Goal: Task Accomplishment & Management: Complete application form

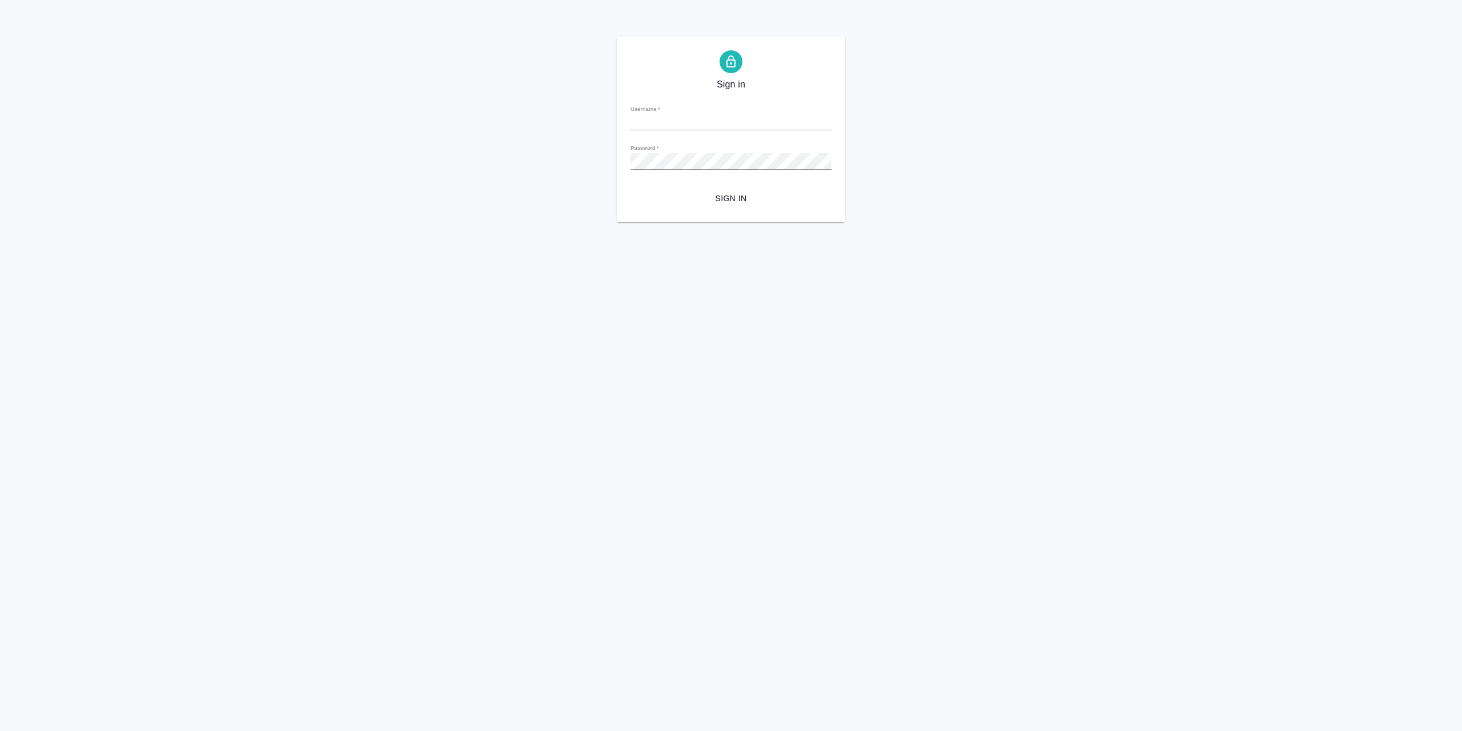
type input "[EMAIL_ADDRESS][DOMAIN_NAME]"
click at [720, 194] on span "Sign in" at bounding box center [731, 198] width 183 height 14
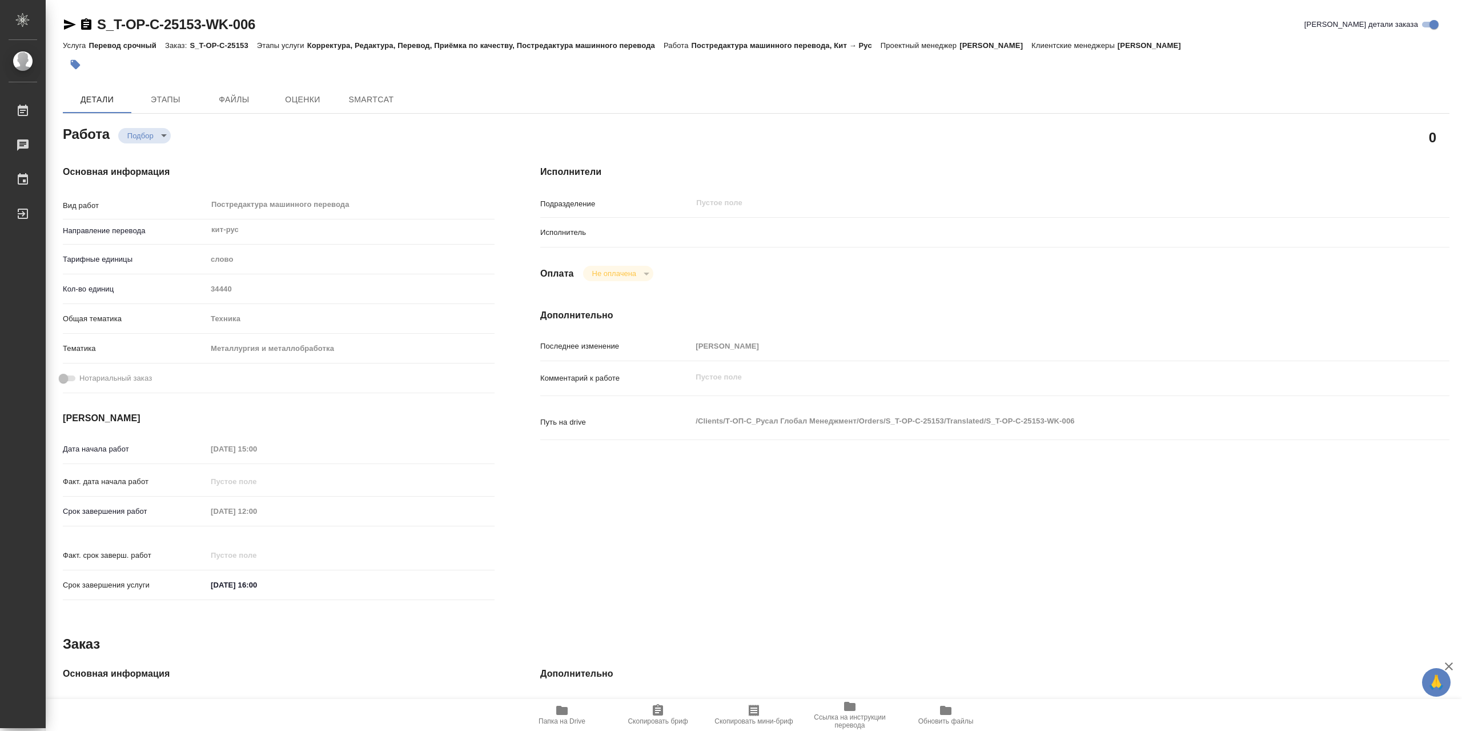
type textarea "x"
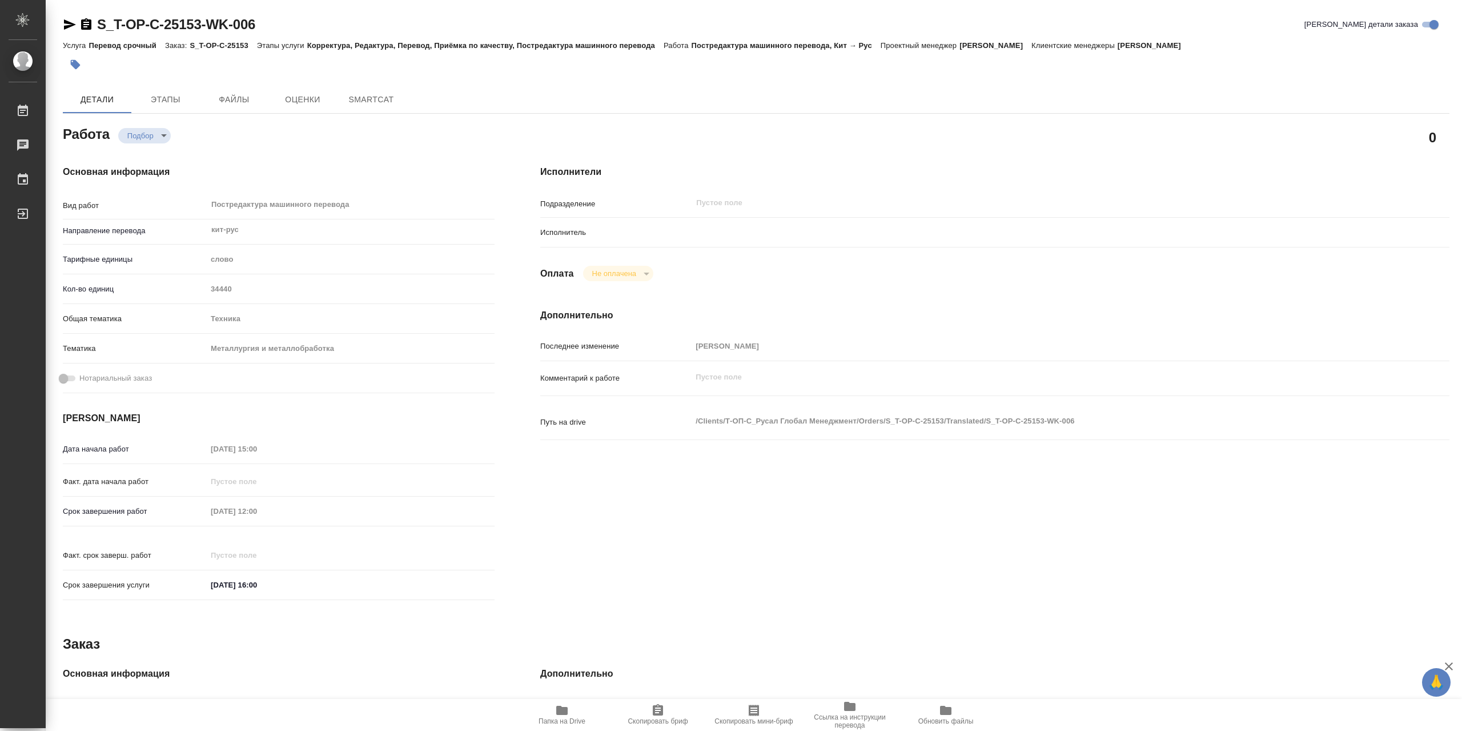
type textarea "x"
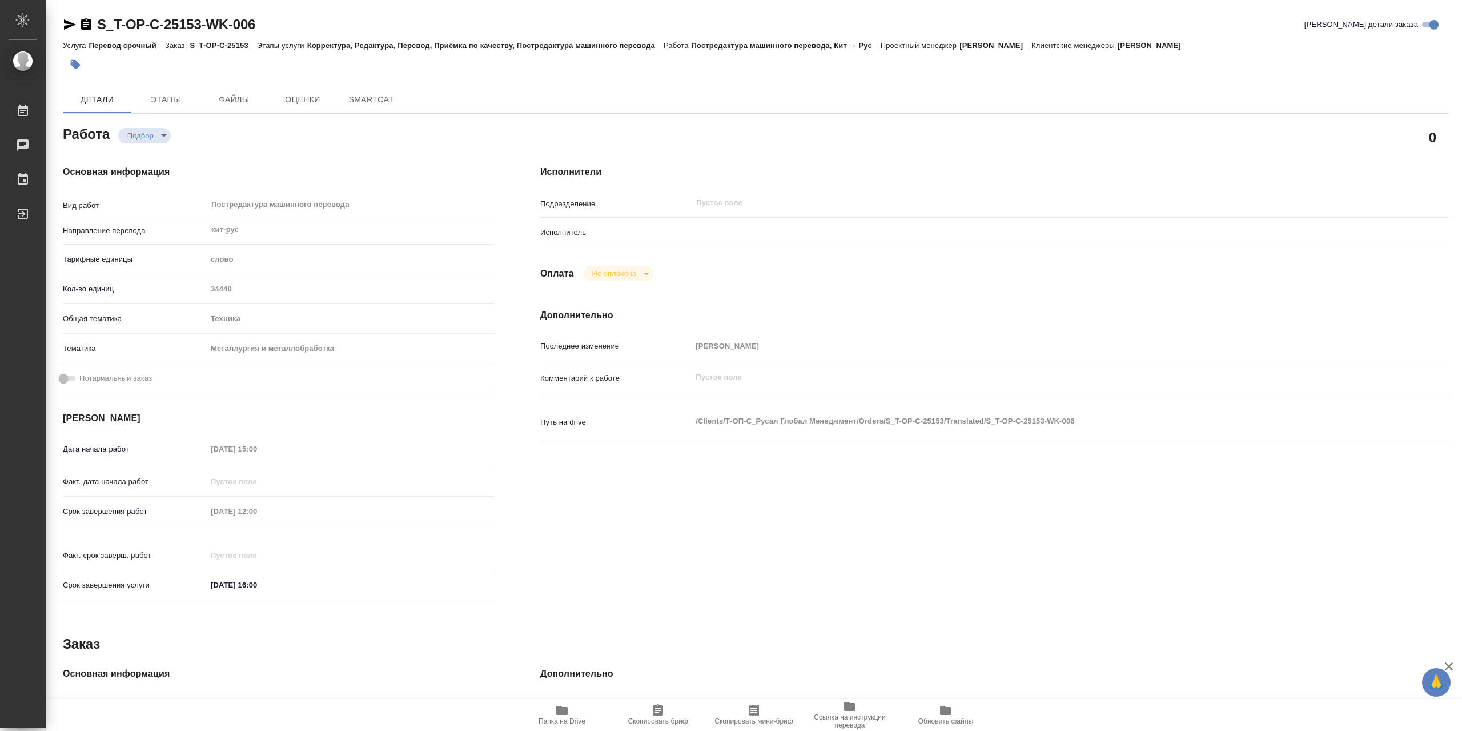
type textarea "x"
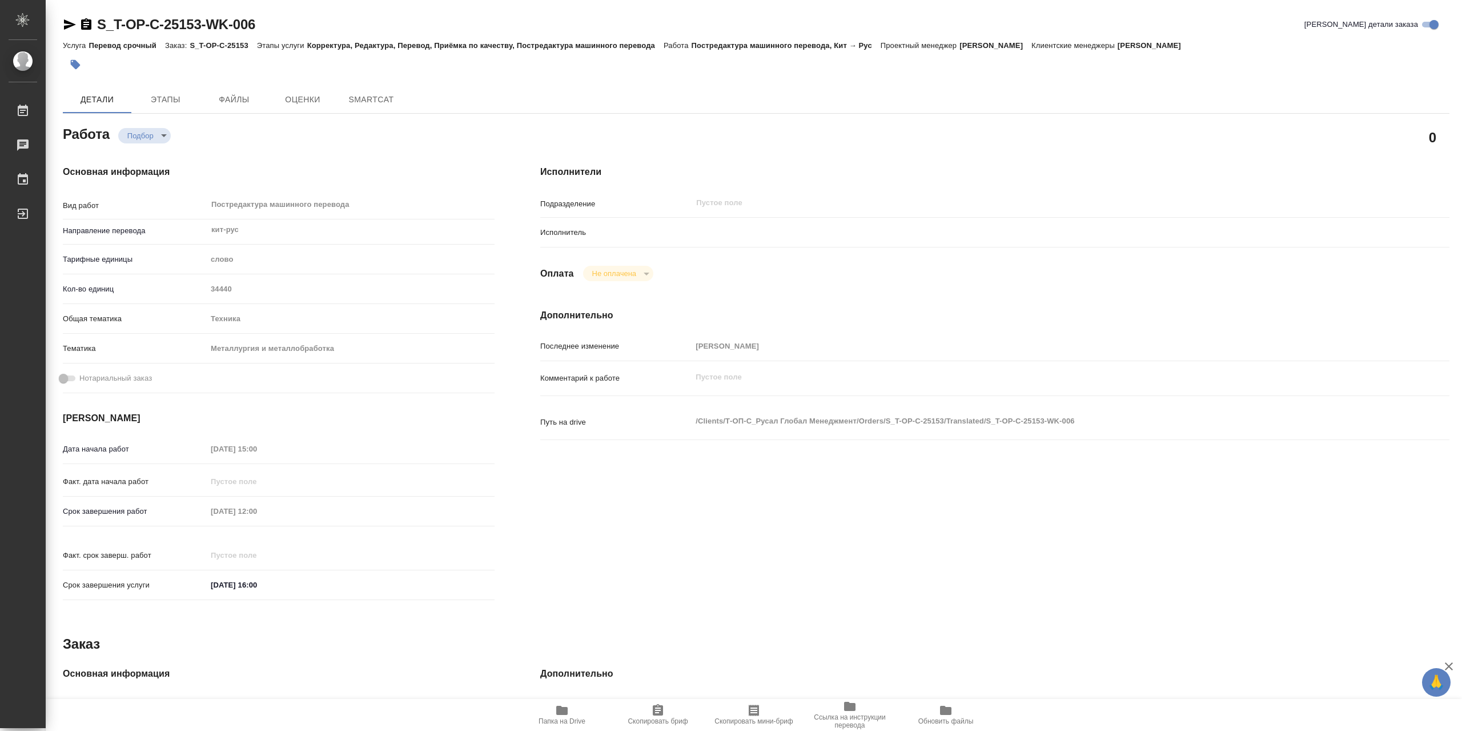
type textarea "x"
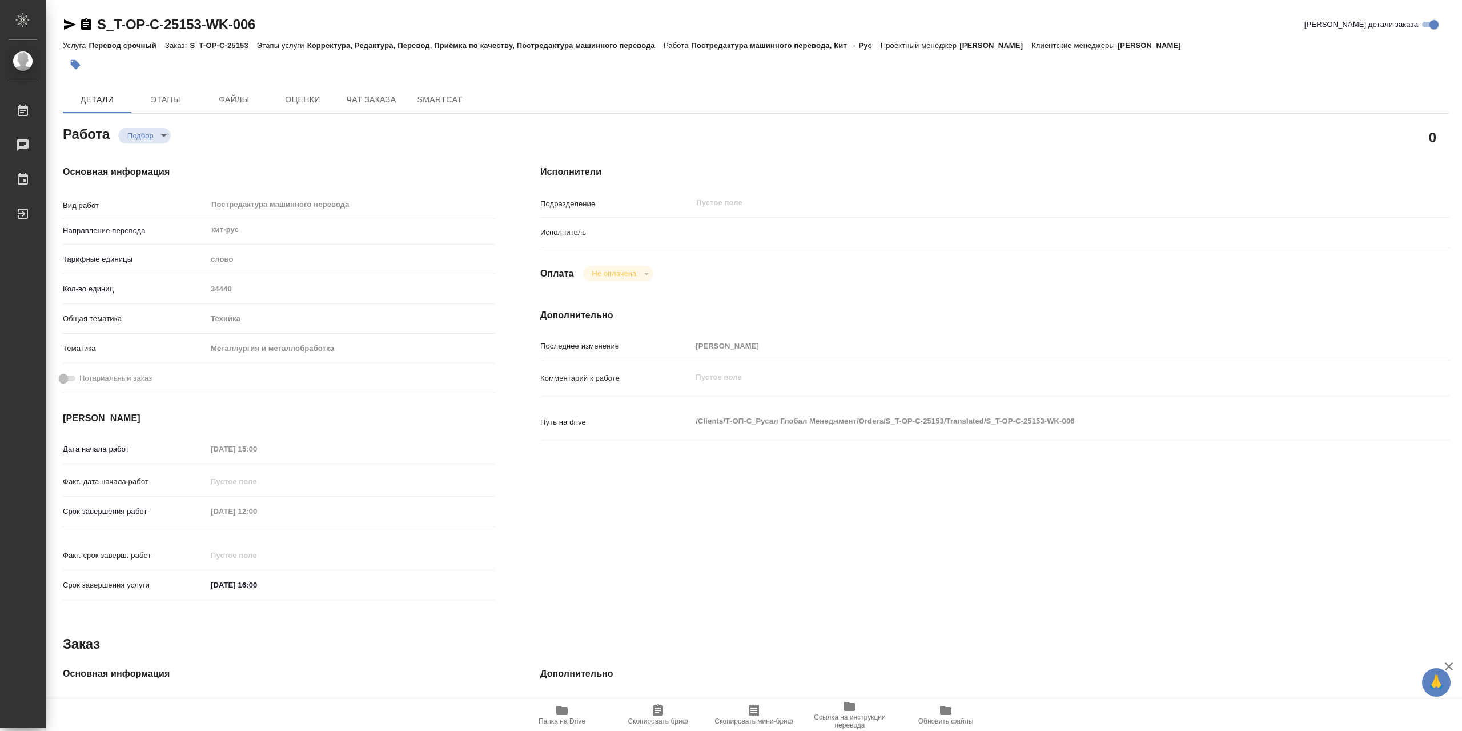
type textarea "x"
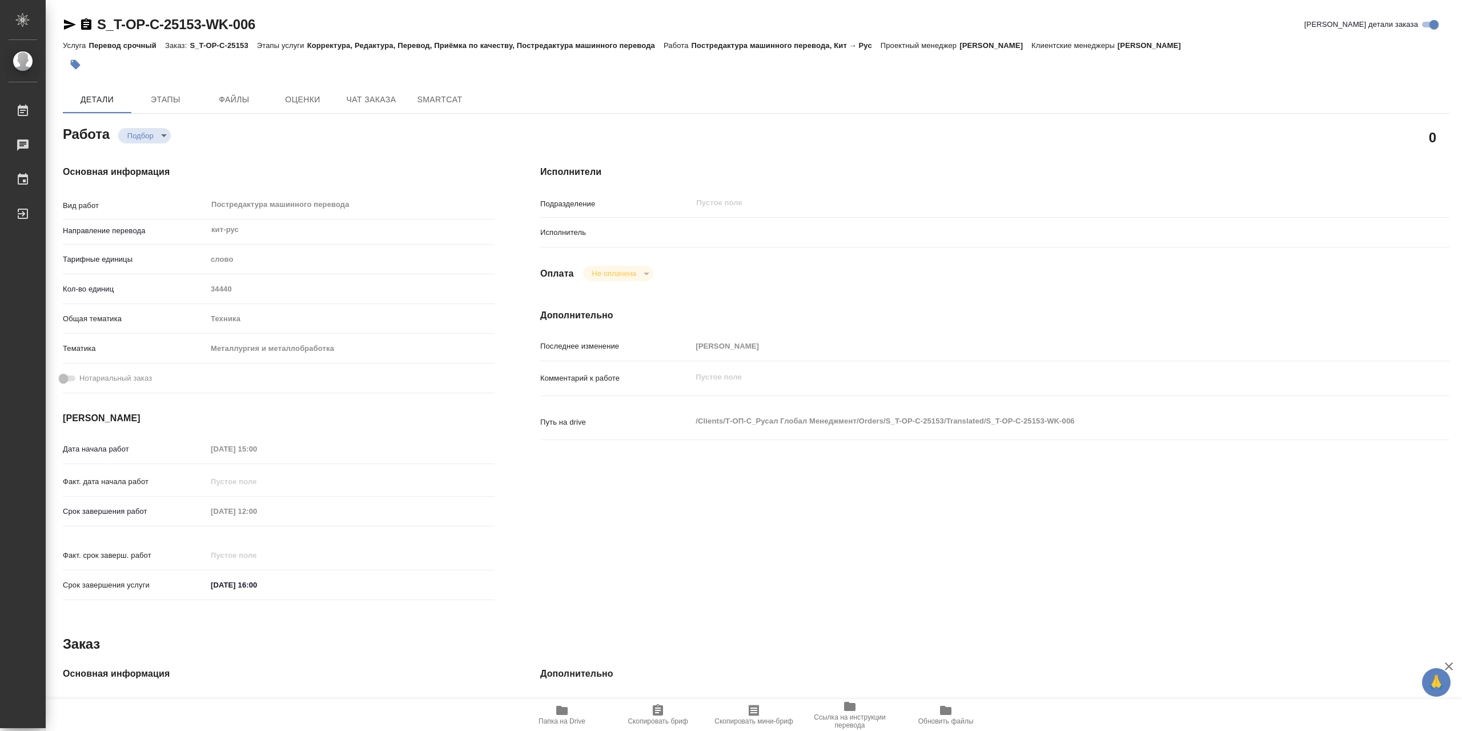
type textarea "x"
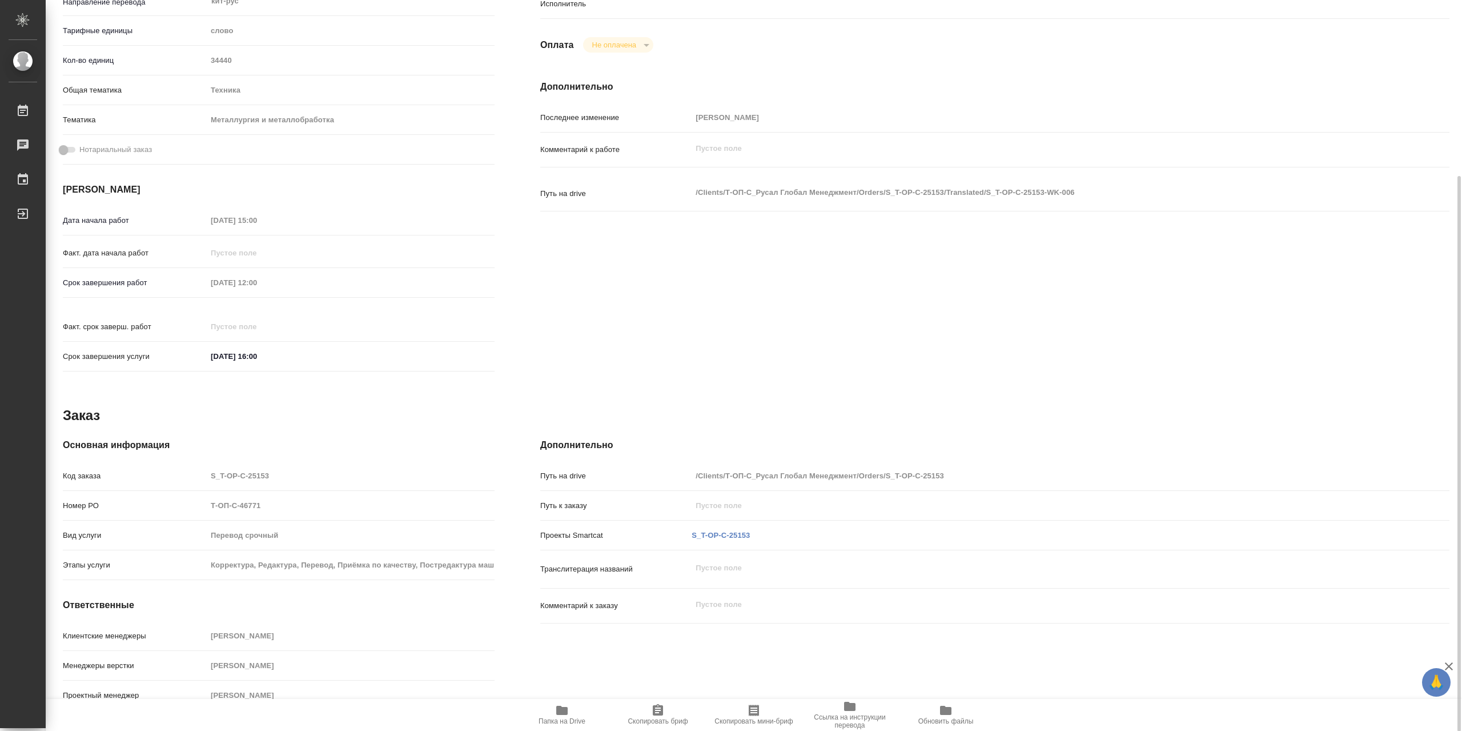
scroll to position [230, 0]
click at [564, 723] on span "Папка на Drive" at bounding box center [562, 721] width 47 height 8
